Goal: Communication & Community: Answer question/provide support

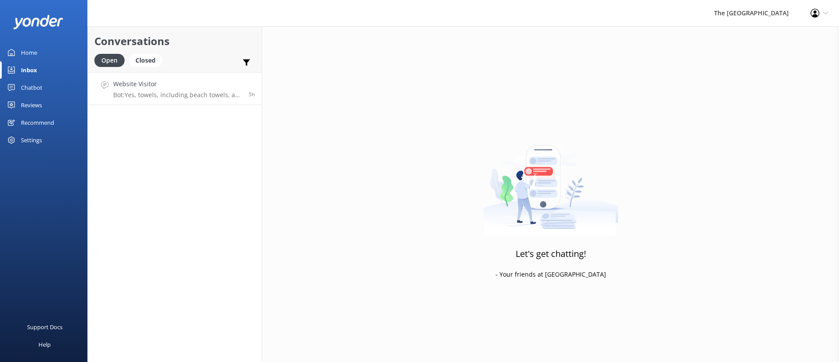
click at [167, 101] on link "Website Visitor Bot: Yes, towels, including beach towels, are complimentary for…" at bounding box center [175, 88] width 174 height 33
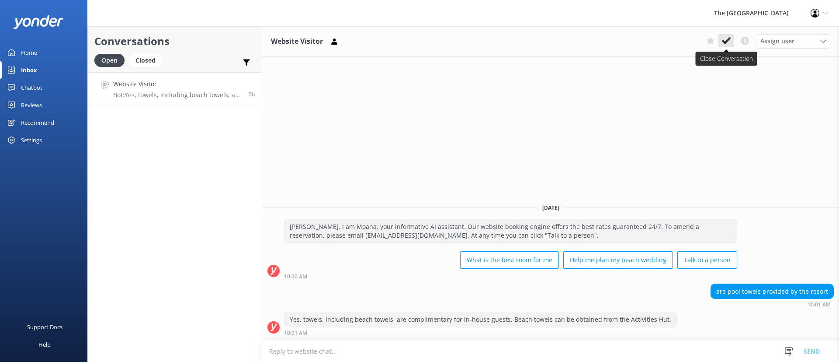
click at [721, 36] on button at bounding box center [727, 40] width 16 height 13
